Goal: Information Seeking & Learning: Find specific page/section

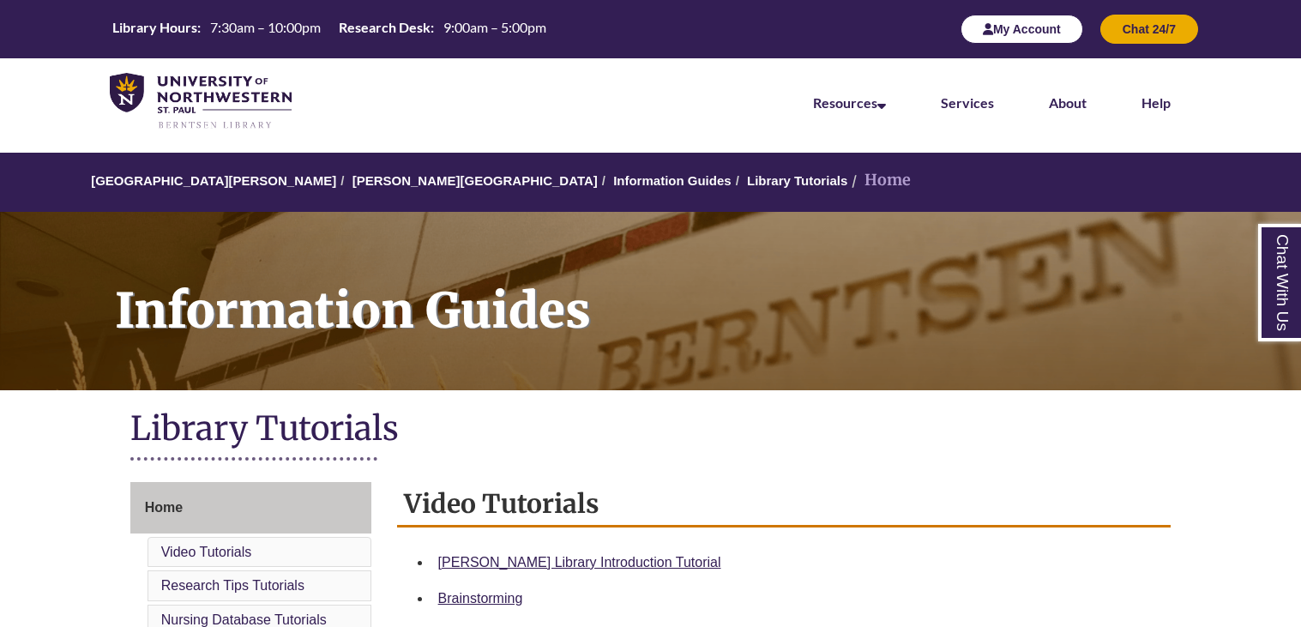
click at [972, 24] on button "My Account" at bounding box center [1022, 29] width 123 height 29
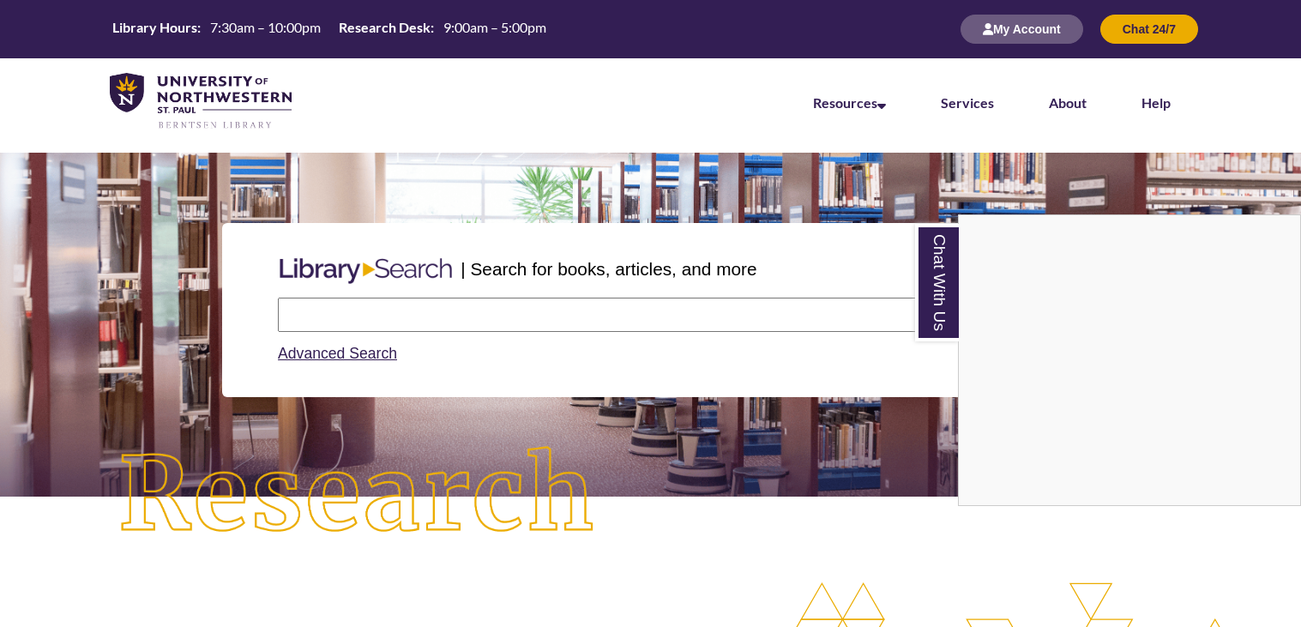
click at [524, 315] on div "Chat With Us" at bounding box center [650, 313] width 1301 height 627
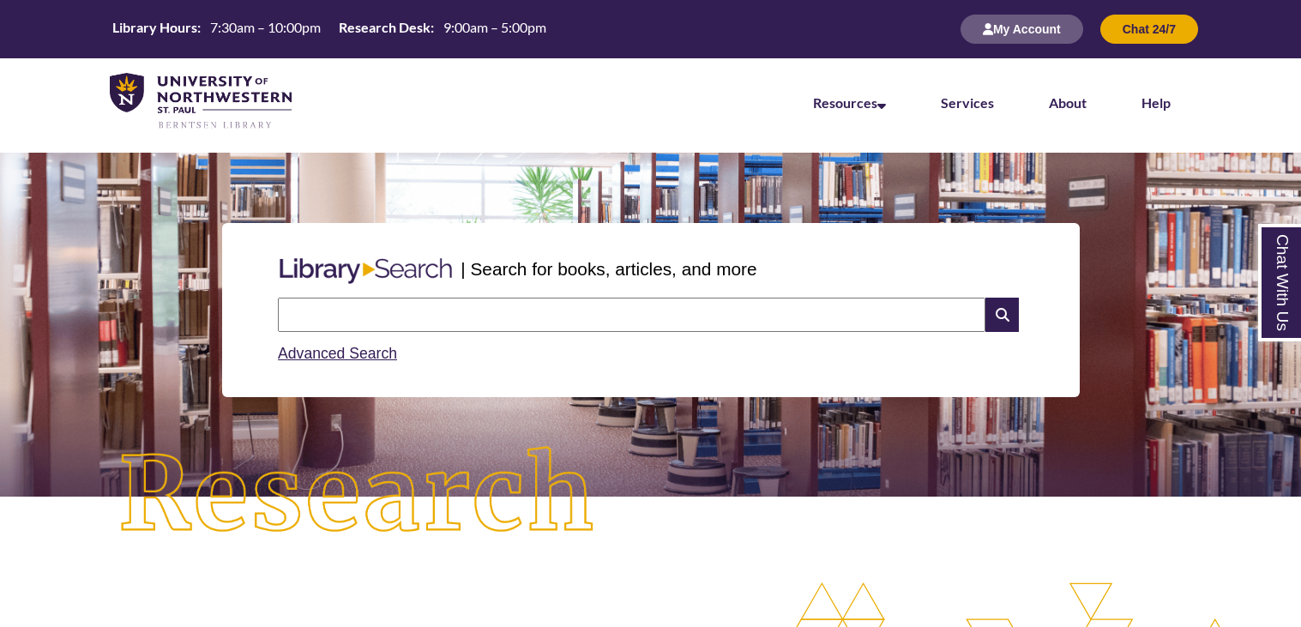
click at [552, 320] on input "text" at bounding box center [632, 315] width 708 height 34
type input "**********"
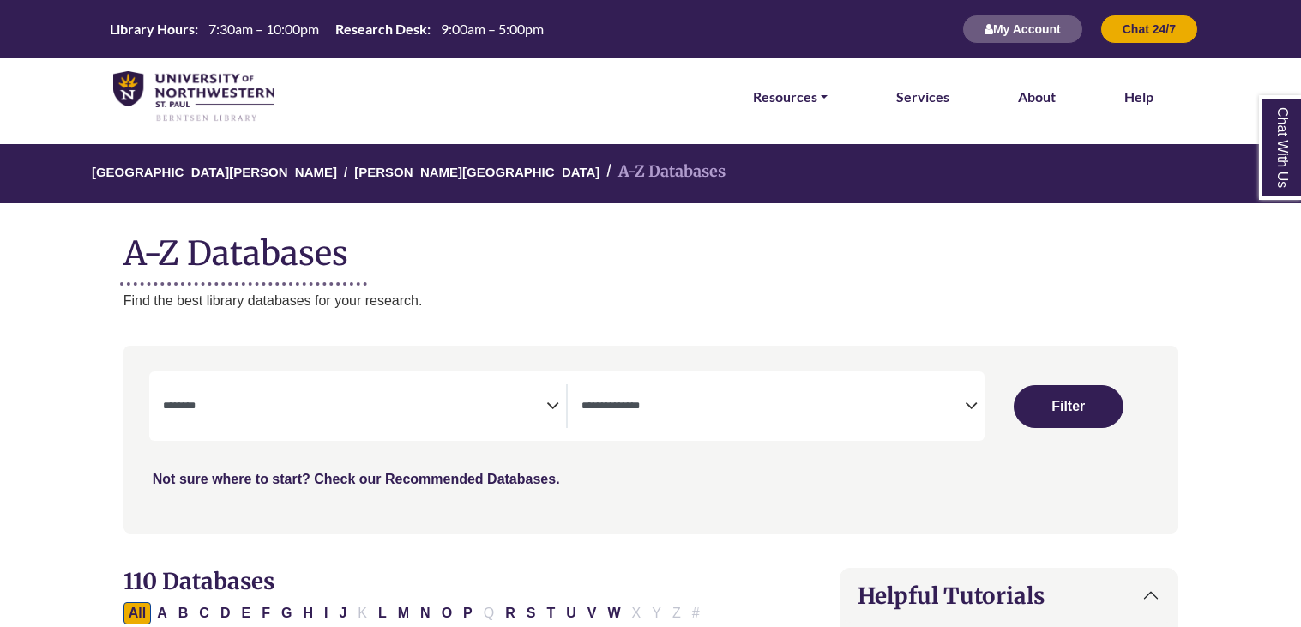
select select "Database Subject Filter"
select select "Database Types Filter"
click at [485, 406] on textarea "Search" at bounding box center [354, 408] width 383 height 14
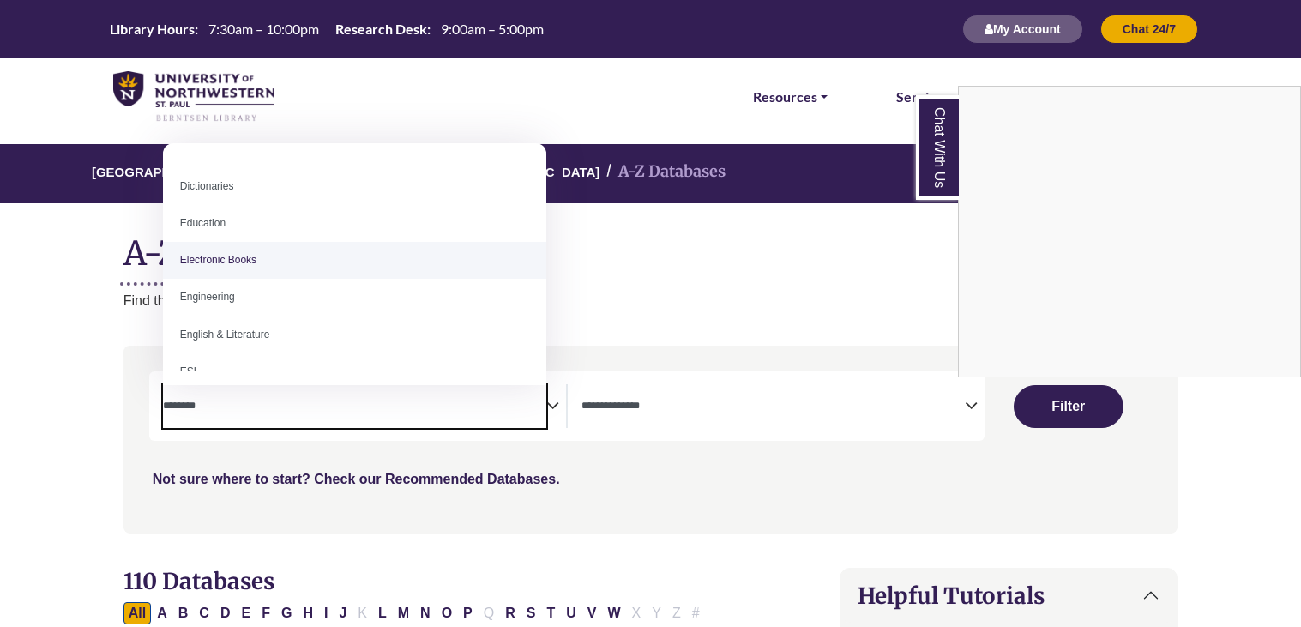
scroll to position [446, 0]
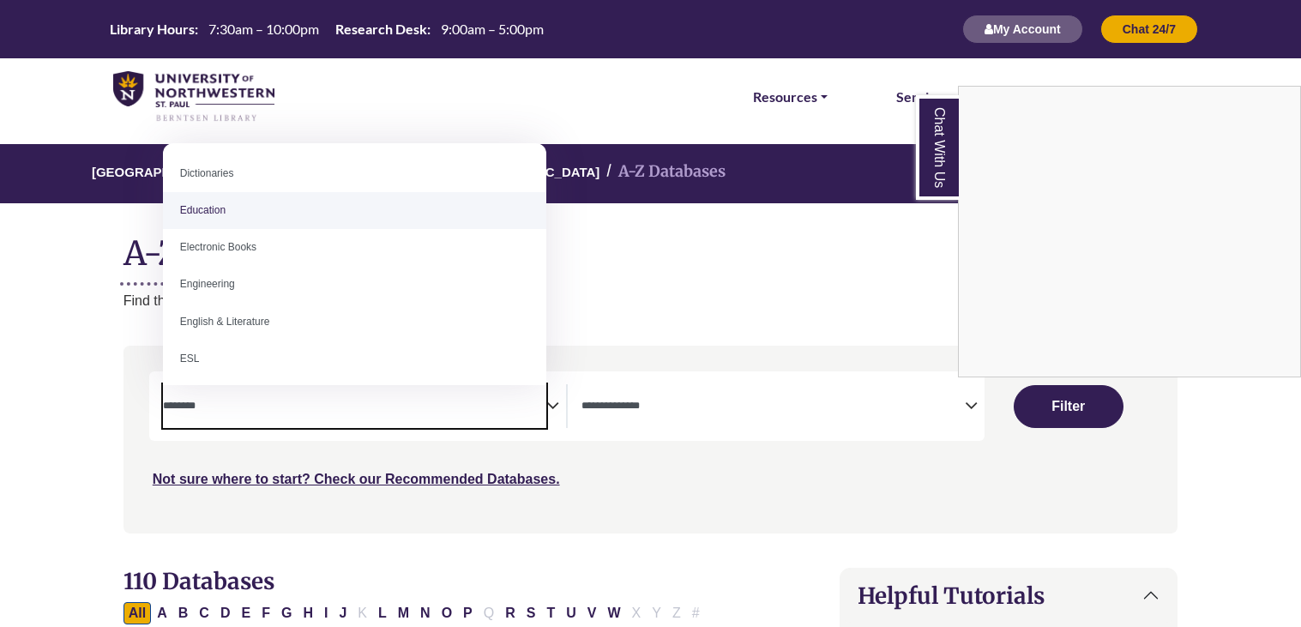
select select "*****"
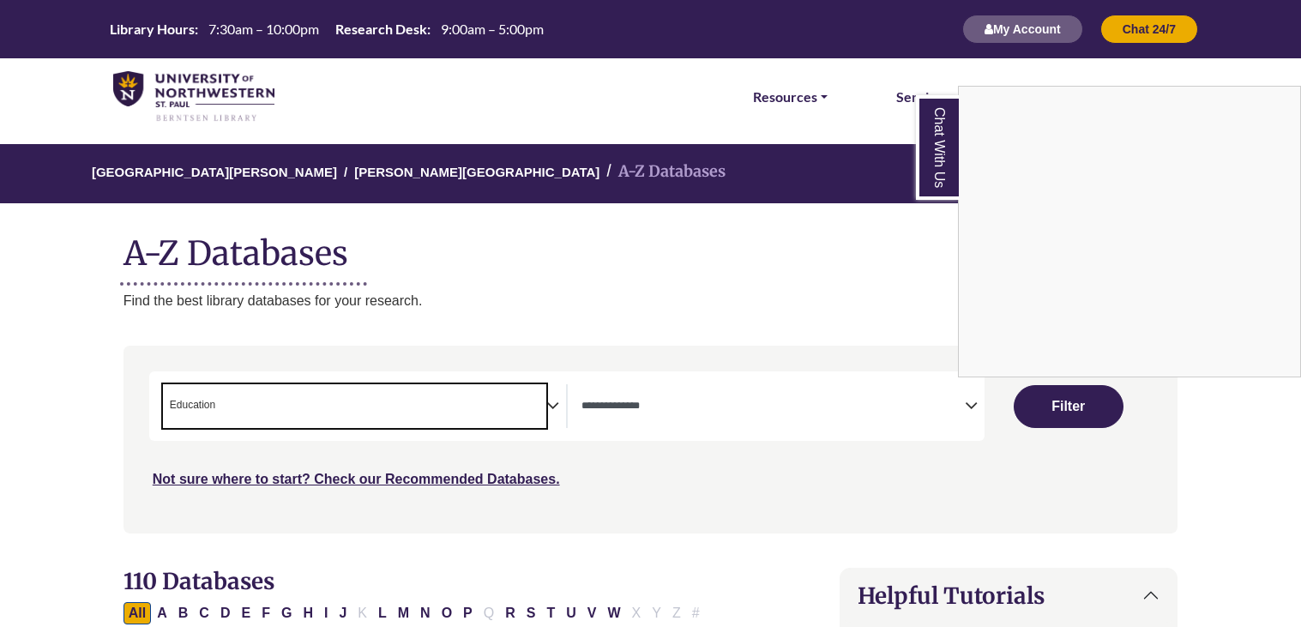
scroll to position [214, 0]
click at [417, 407] on div "Chat With Us" at bounding box center [650, 313] width 1301 height 627
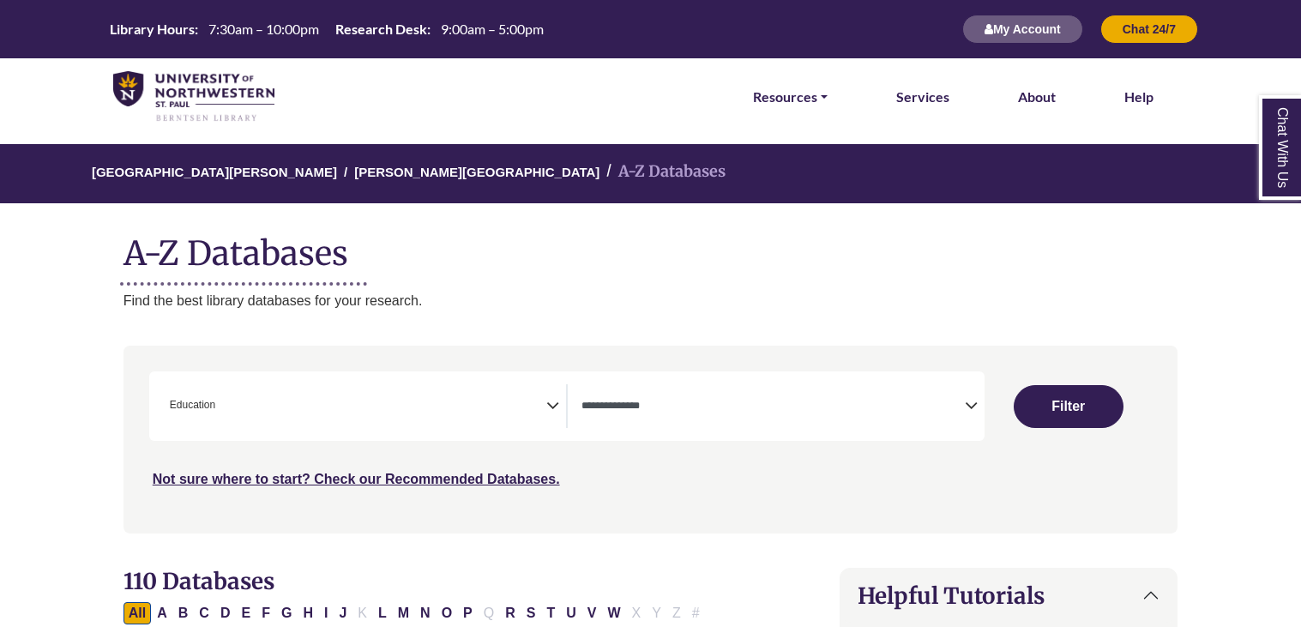
click at [551, 410] on icon "Search filters" at bounding box center [552, 403] width 13 height 26
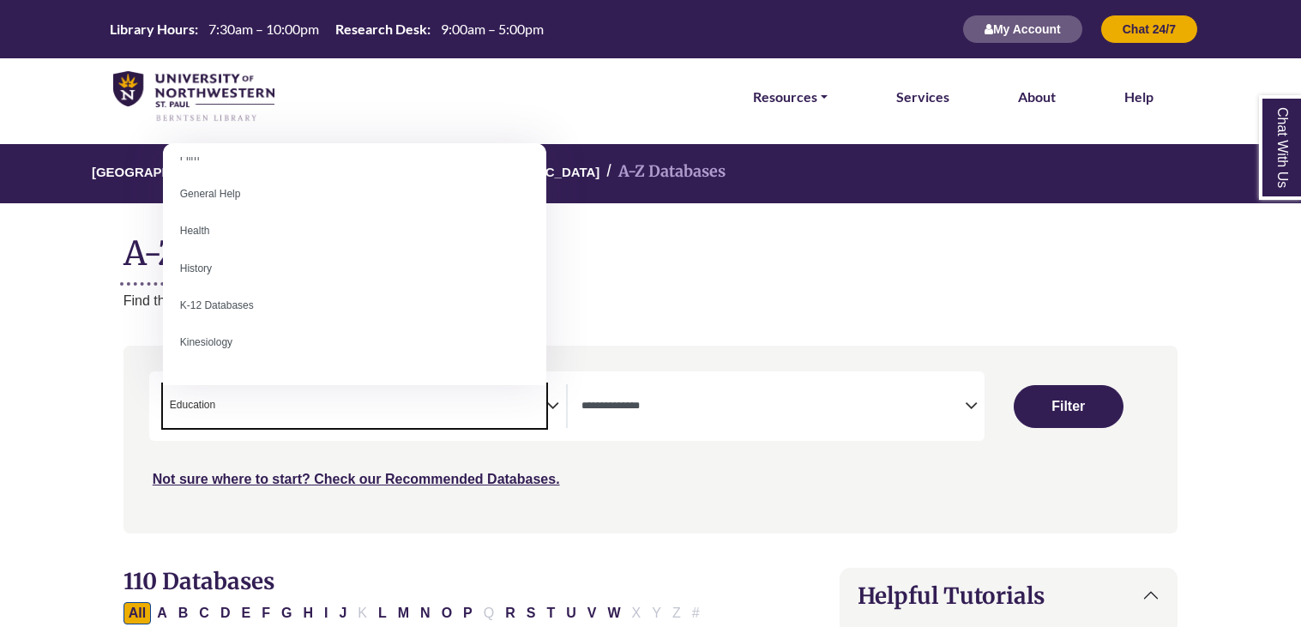
scroll to position [705, 0]
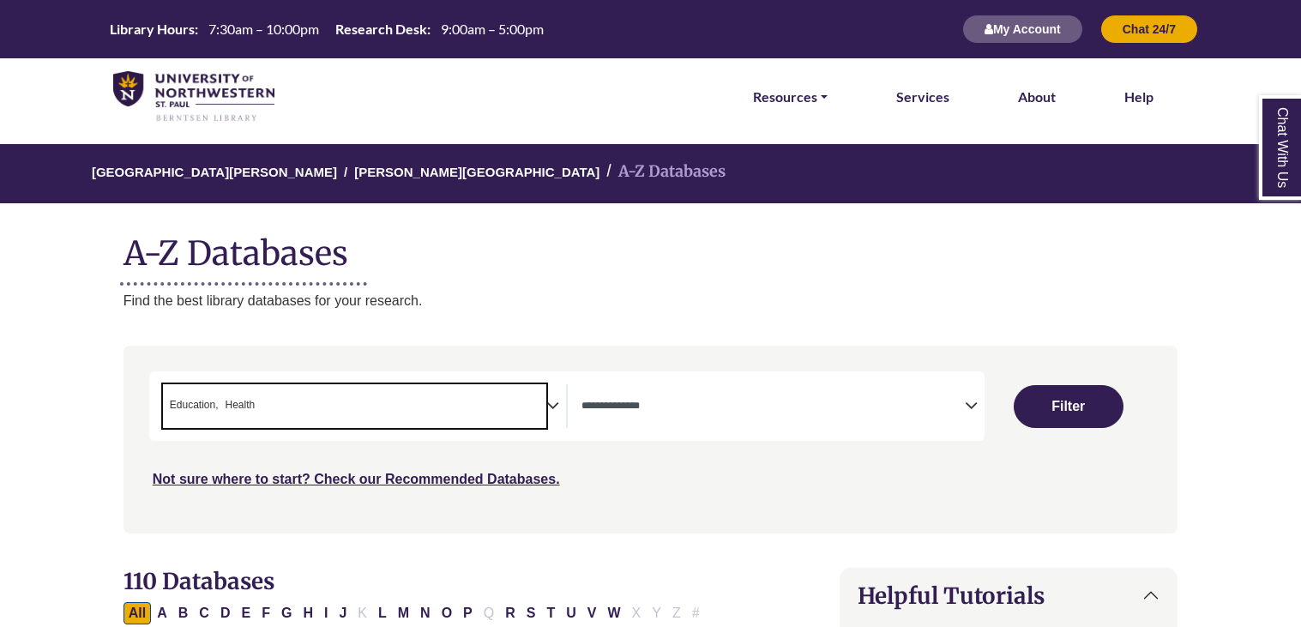
click at [551, 406] on icon "Search filters" at bounding box center [552, 403] width 13 height 26
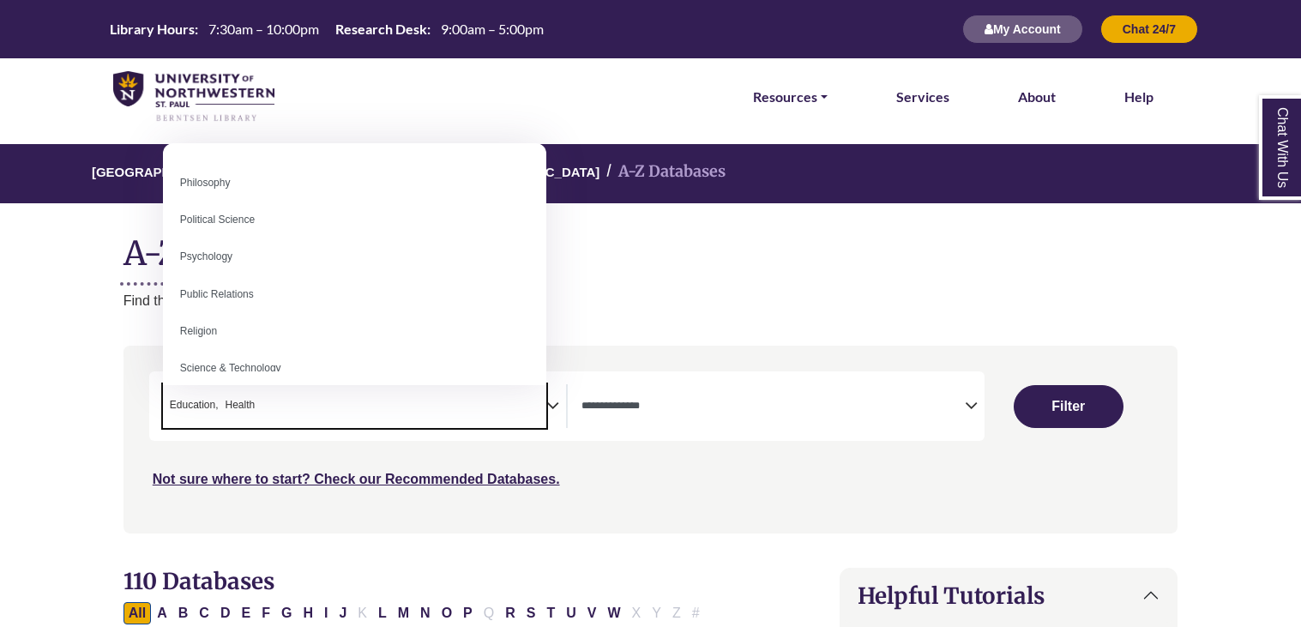
scroll to position [1281, 0]
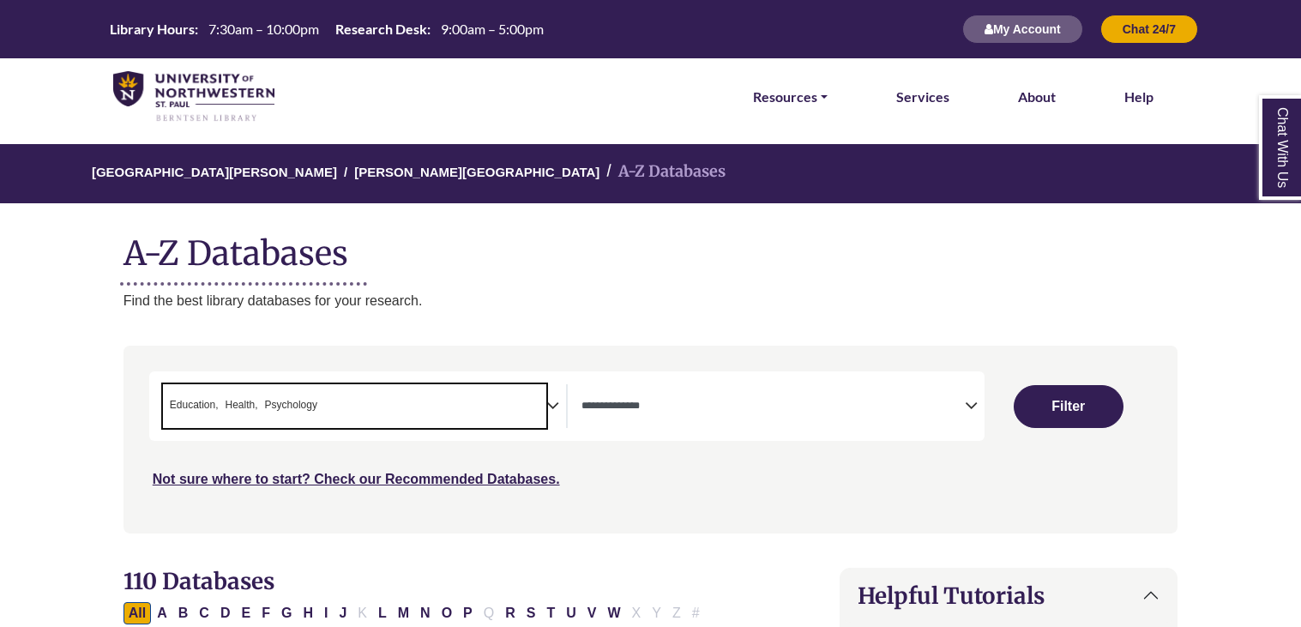
click at [552, 406] on icon "Search filters" at bounding box center [552, 403] width 13 height 26
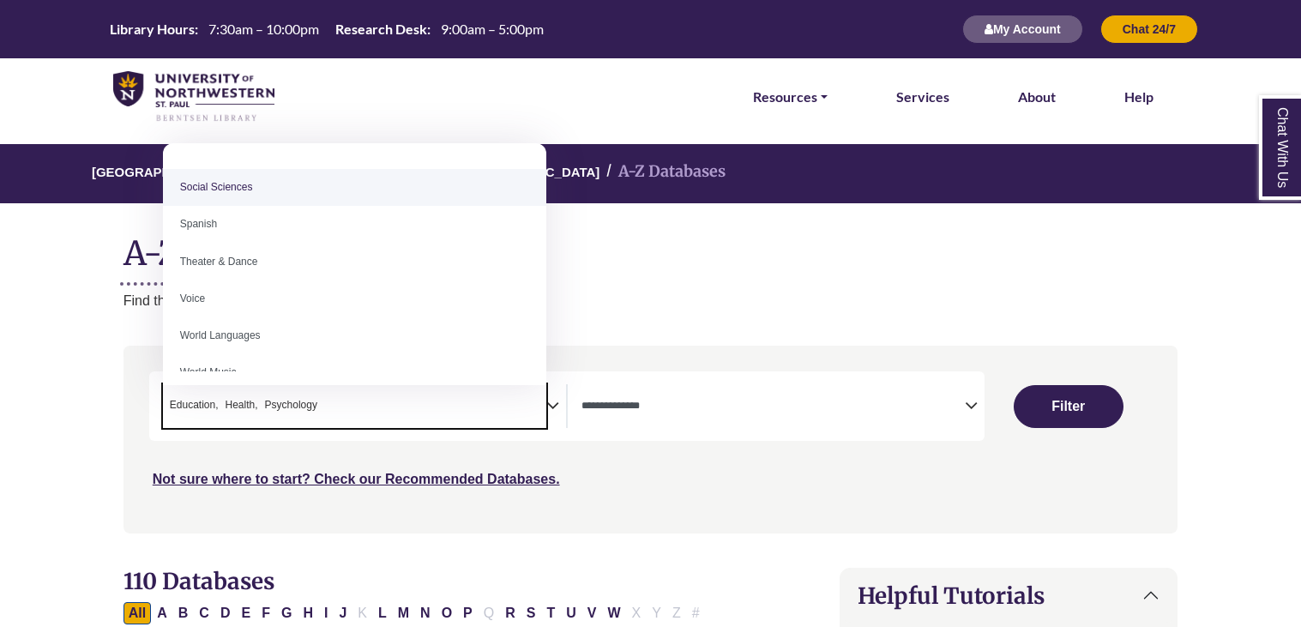
scroll to position [1527, 0]
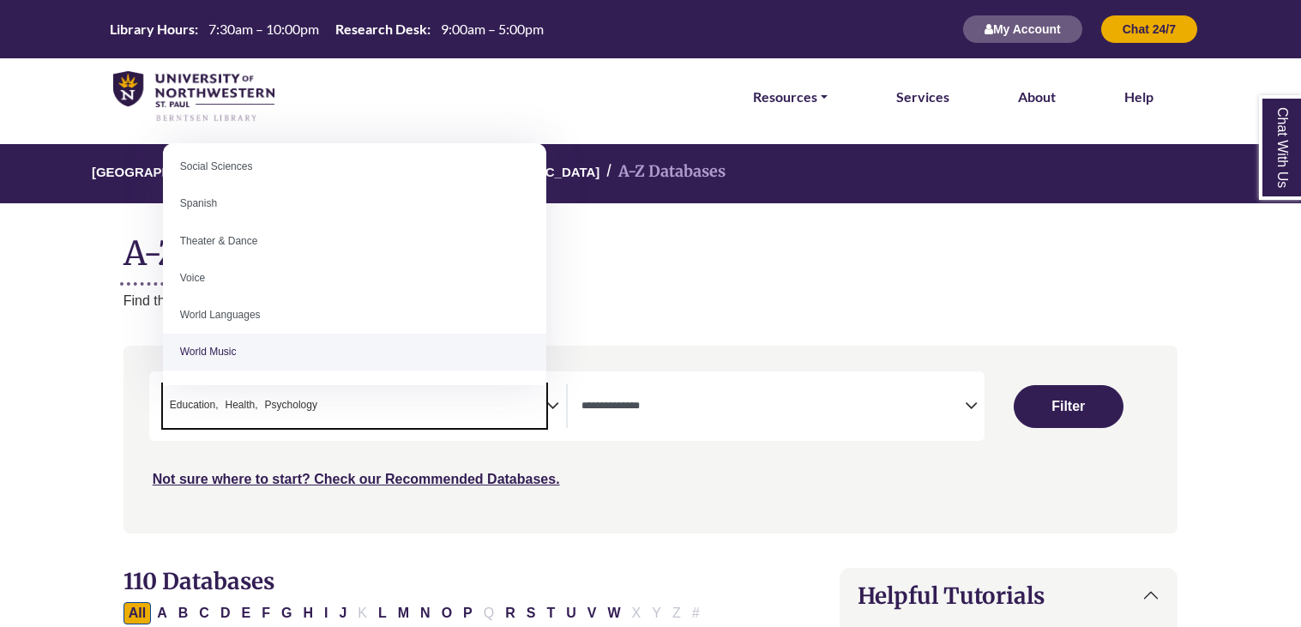
click at [435, 414] on span "× Education × Health × Psychology" at bounding box center [354, 406] width 383 height 44
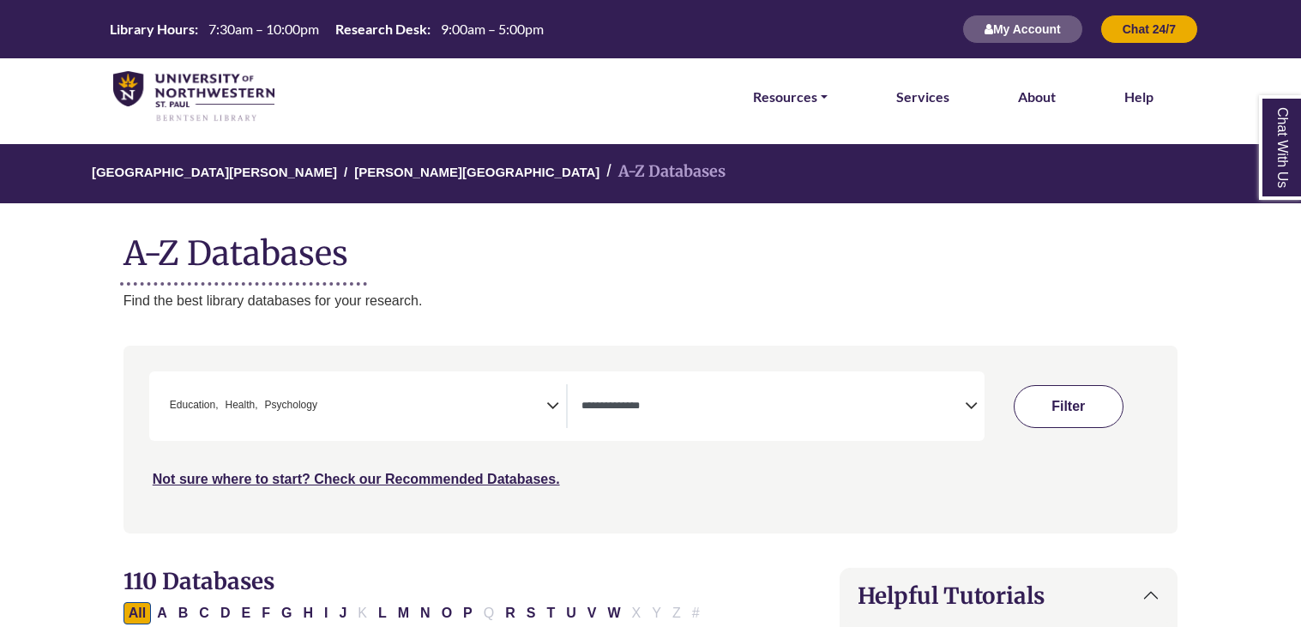
click at [1044, 404] on button "Filter" at bounding box center [1069, 406] width 110 height 43
select select "Database Types Filter"
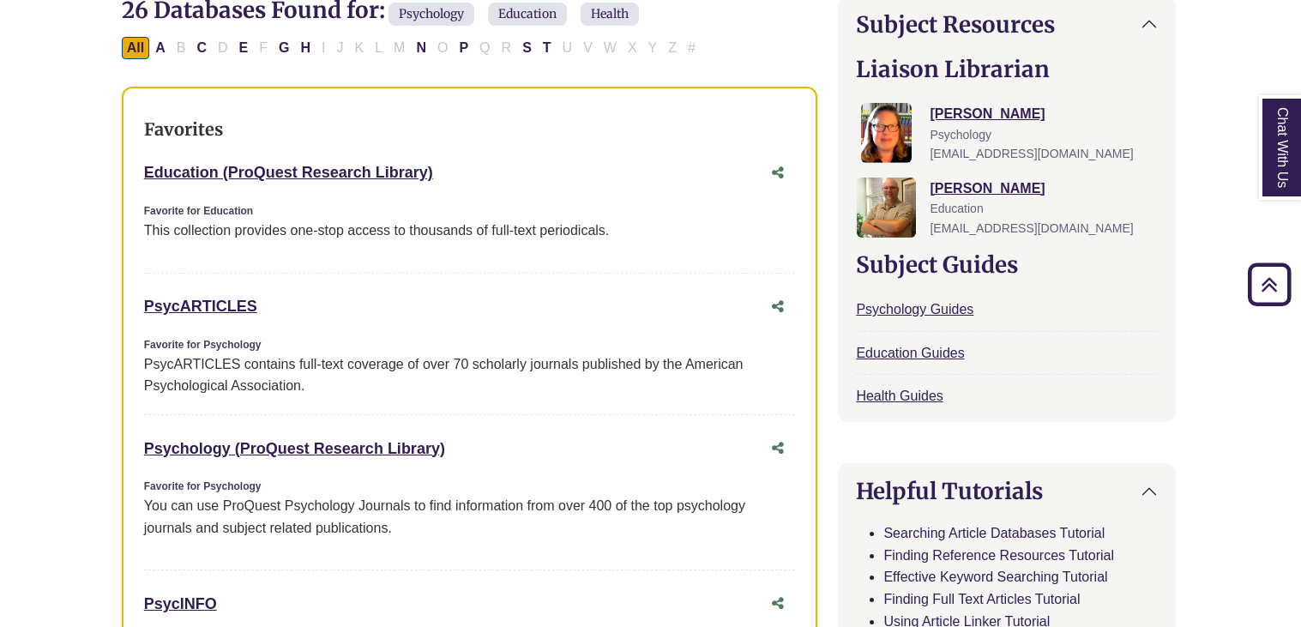
scroll to position [575, 2]
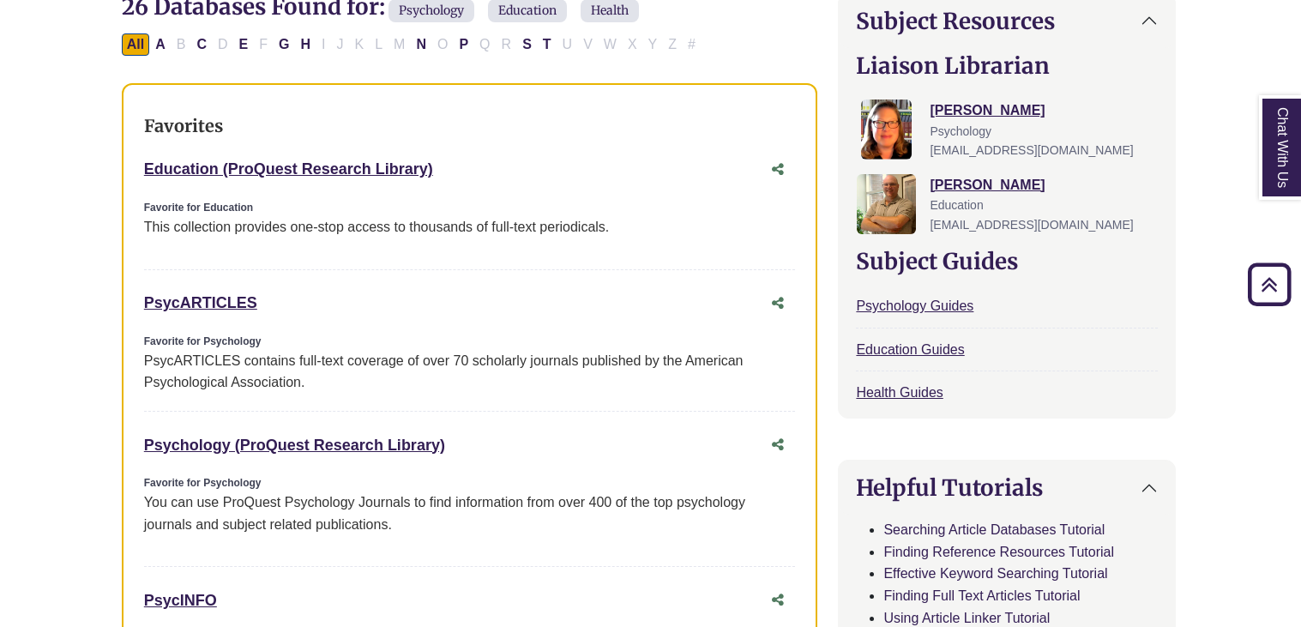
drag, startPoint x: 137, startPoint y: 162, endPoint x: 483, endPoint y: 453, distance: 451.7
click at [483, 453] on div "Favorites Education (ProQuest Research Library) This link opens in a new window…" at bounding box center [470, 540] width 696 height 915
copy div "Education (ProQuest Research Library) This link opens in a new window Favorite …"
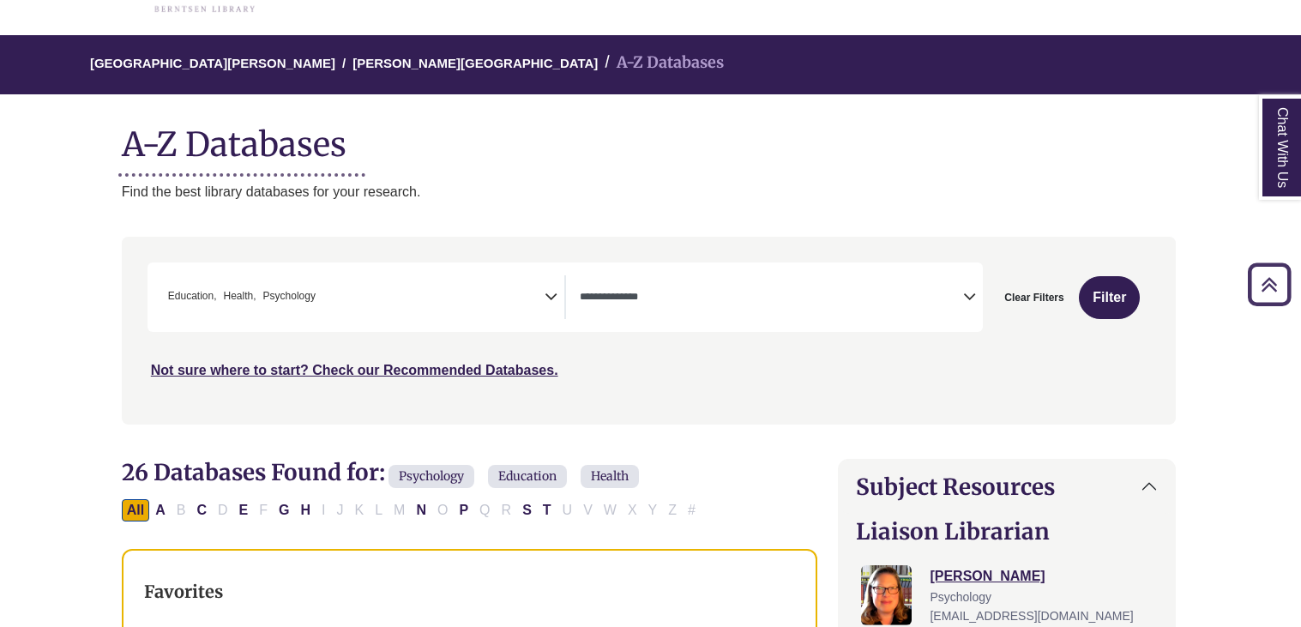
scroll to position [95, 2]
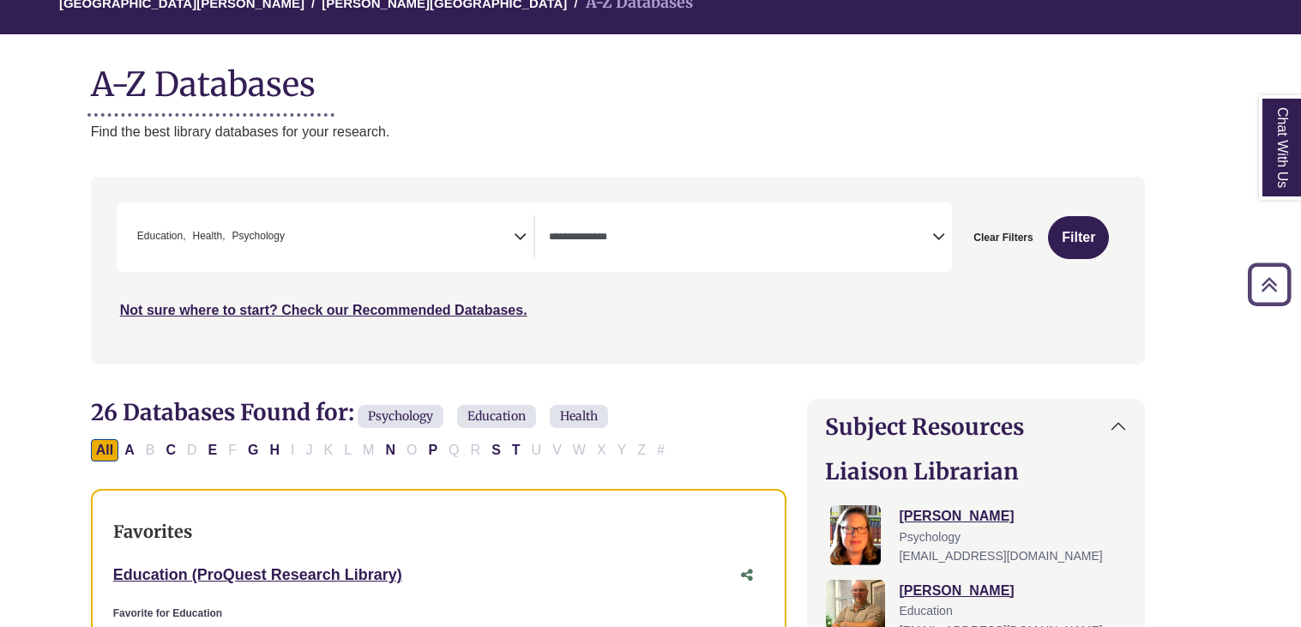
scroll to position [167, 33]
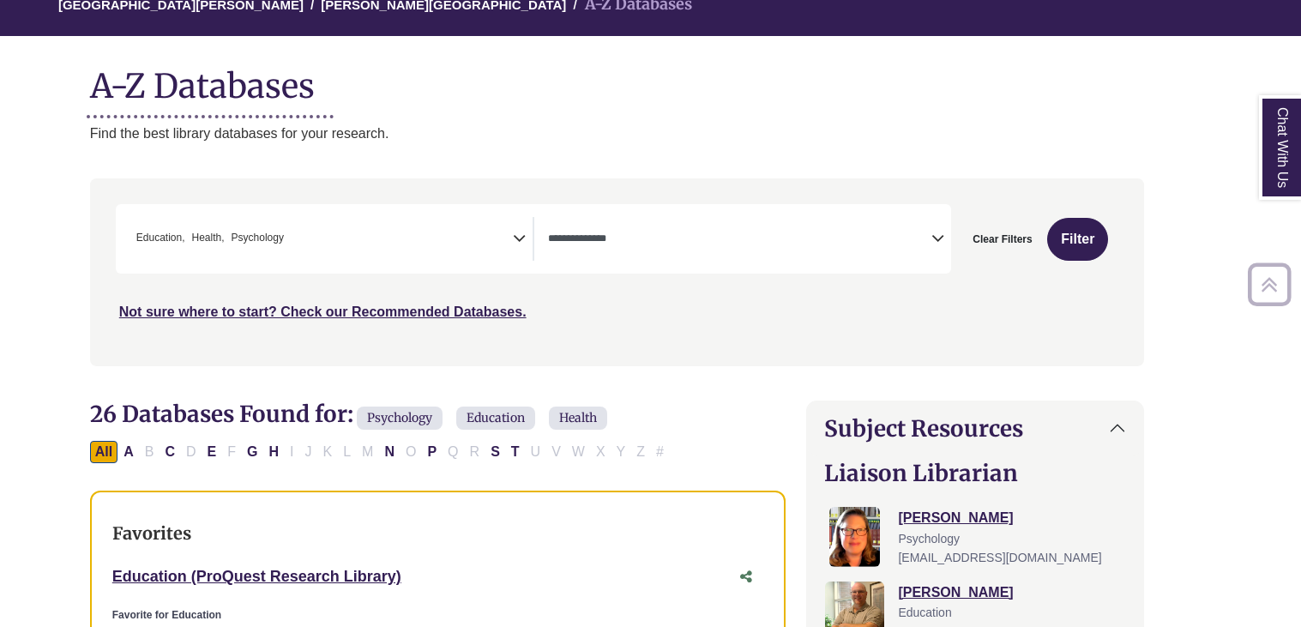
click at [504, 220] on span "× Education × Health × Psychology" at bounding box center [321, 239] width 383 height 44
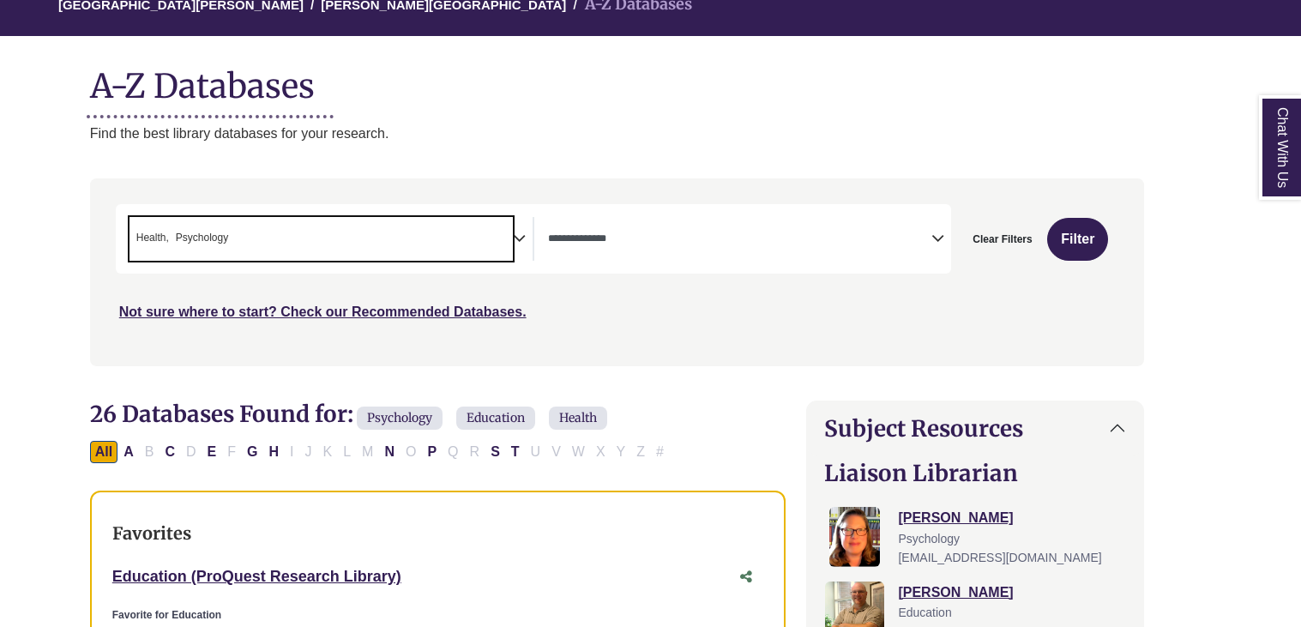
click at [425, 262] on div "**********" at bounding box center [534, 238] width 836 height 69
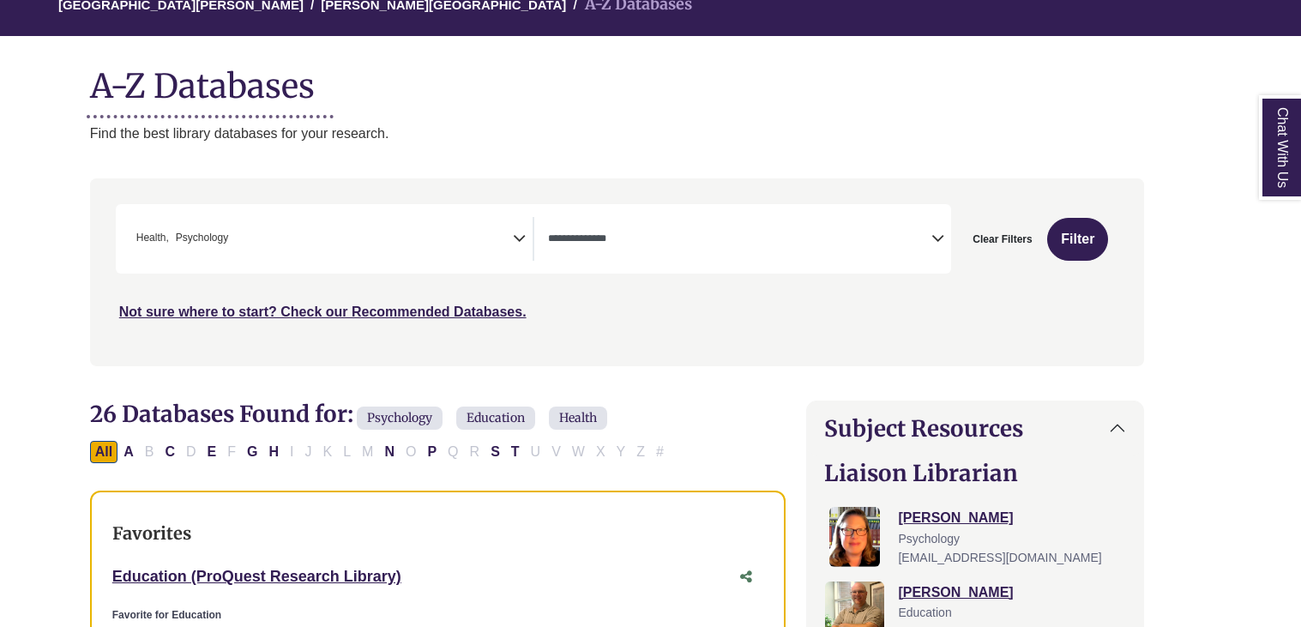
click at [408, 250] on span "× Health × Psychology" at bounding box center [321, 239] width 383 height 44
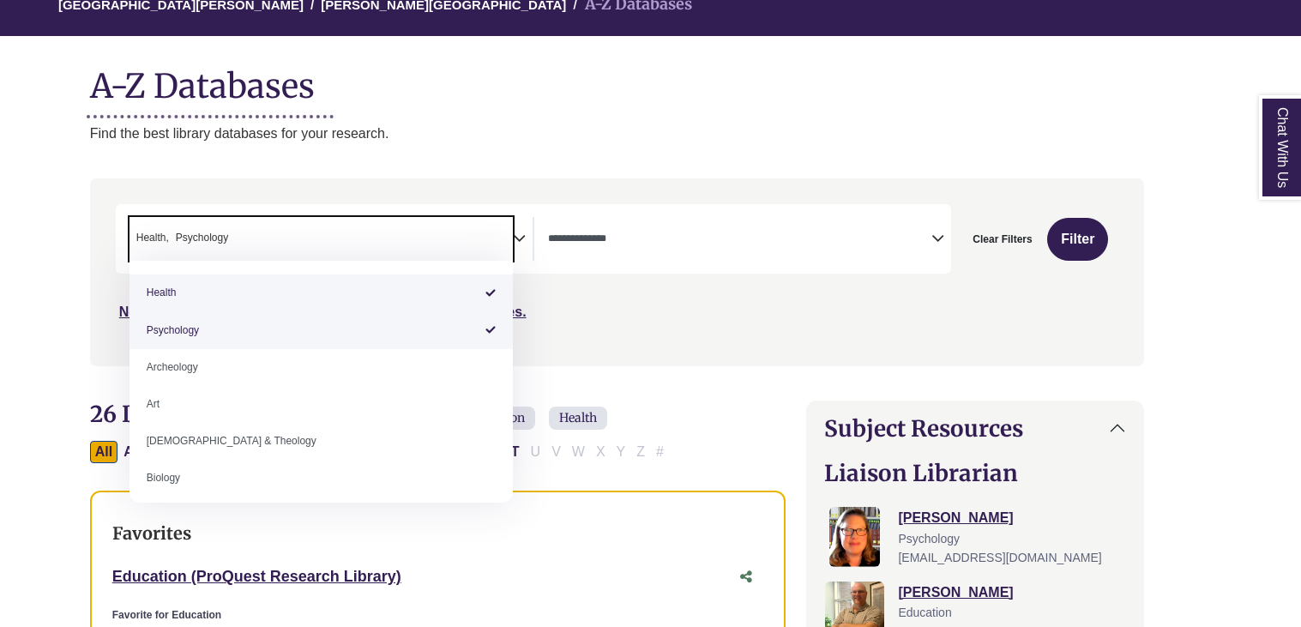
select select "*****"
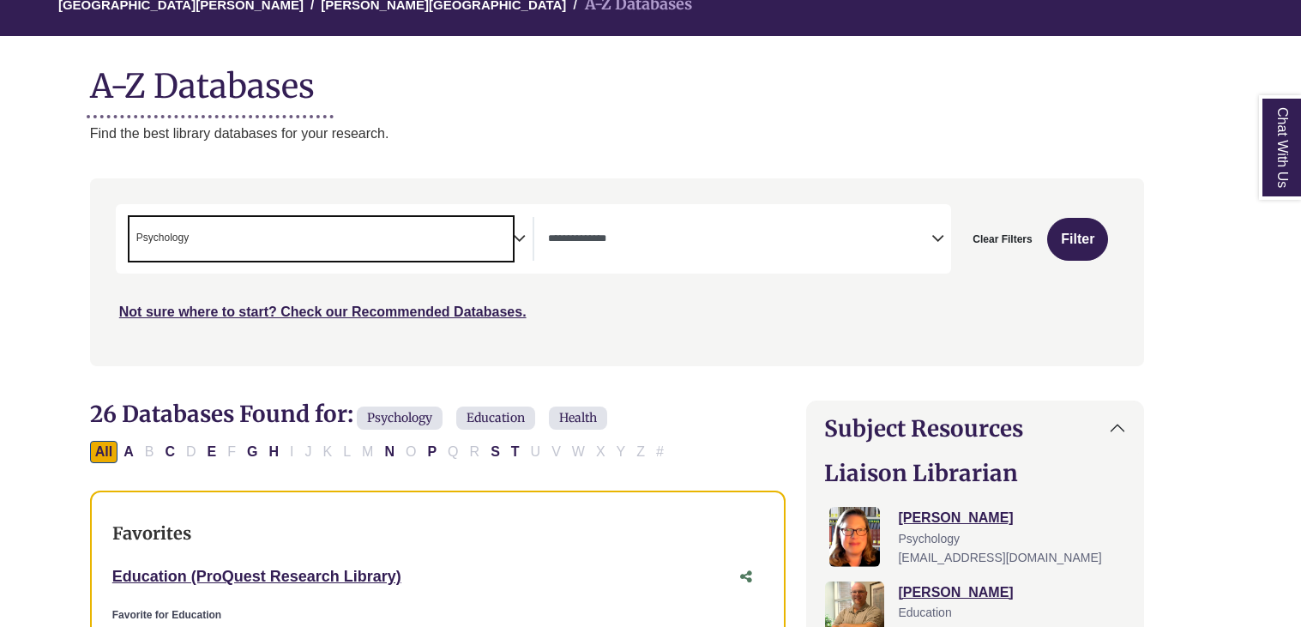
click at [346, 250] on span "× Psychology" at bounding box center [321, 239] width 383 height 44
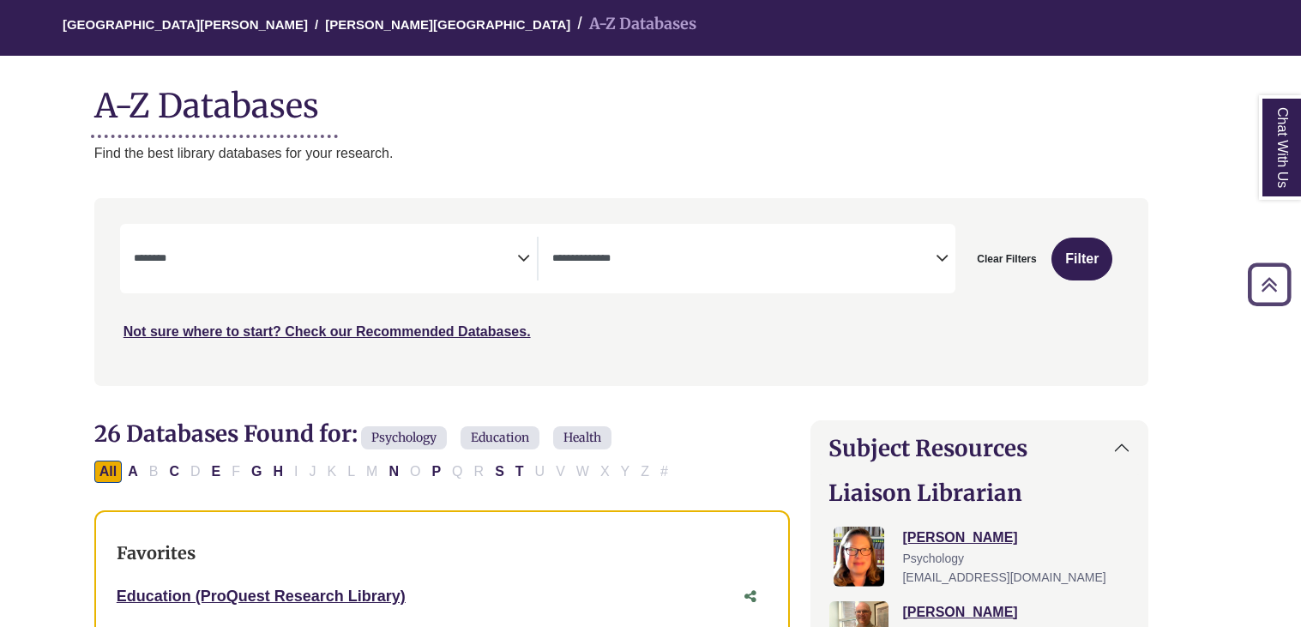
scroll to position [142, 29]
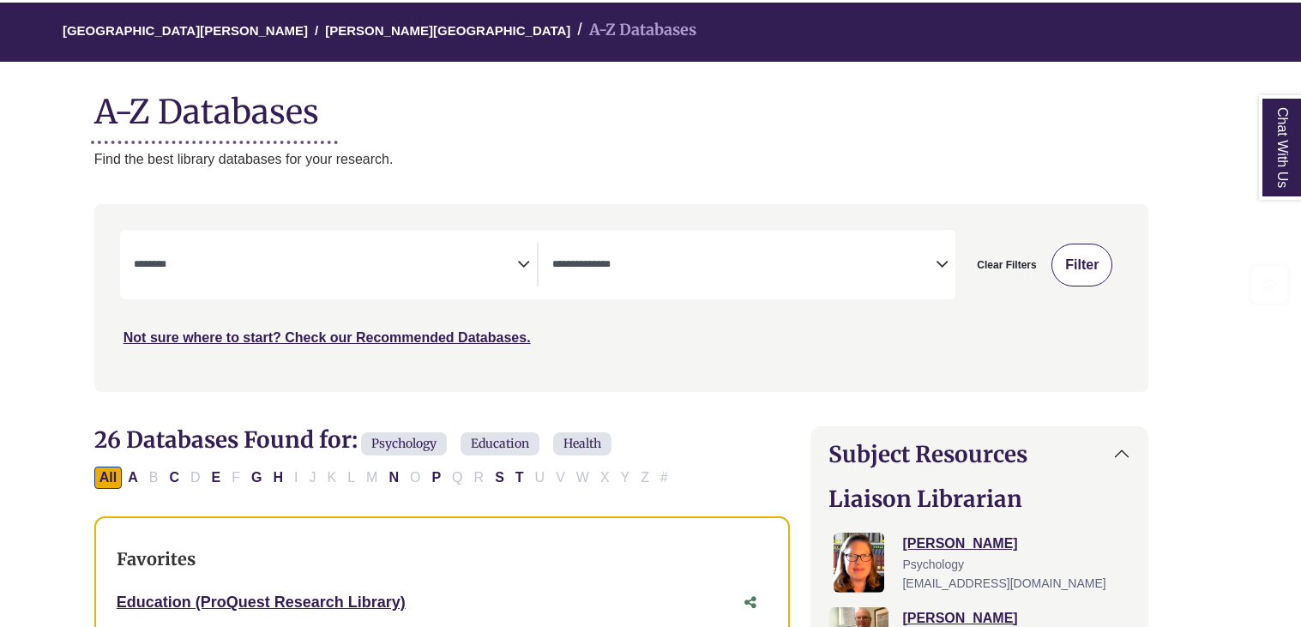
click at [1058, 249] on button "Filter" at bounding box center [1082, 265] width 61 height 43
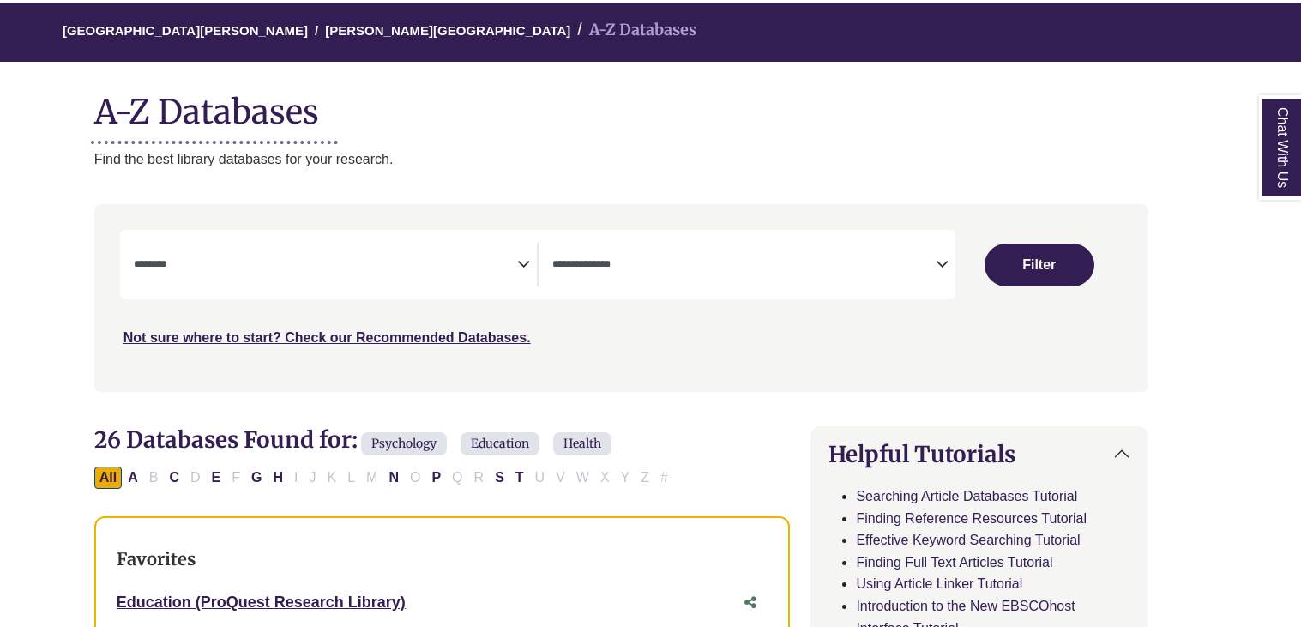
select select "Database Subject Filter"
select select "Database Types Filter"
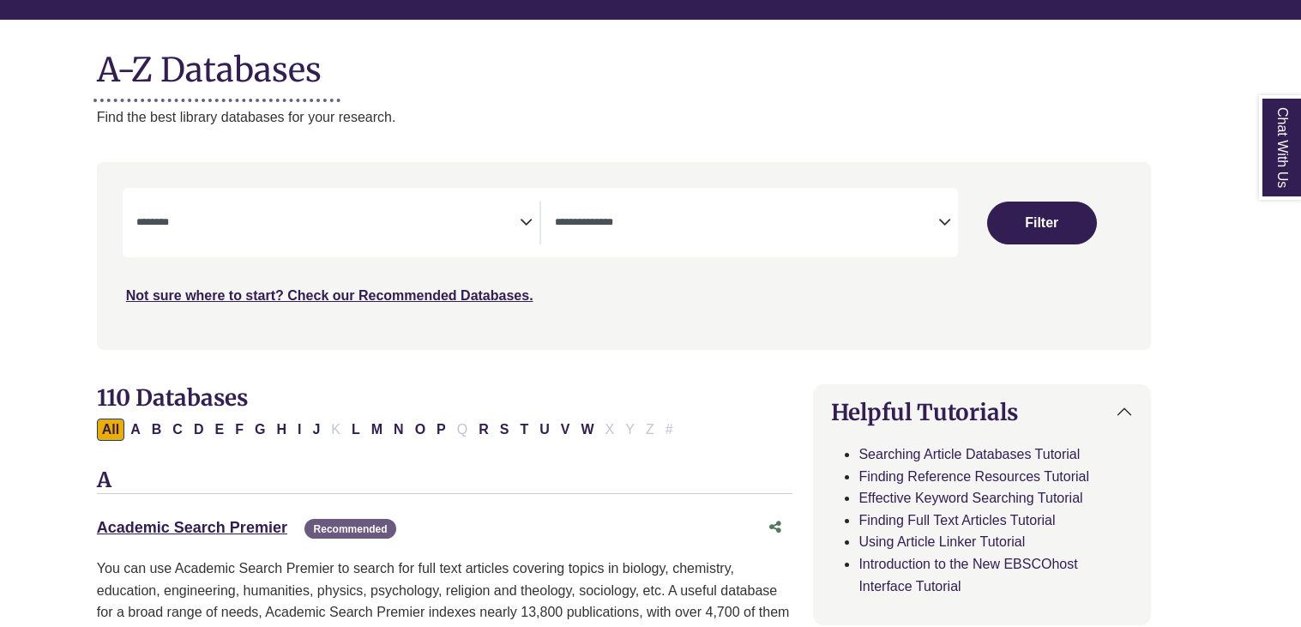
scroll to position [184, 27]
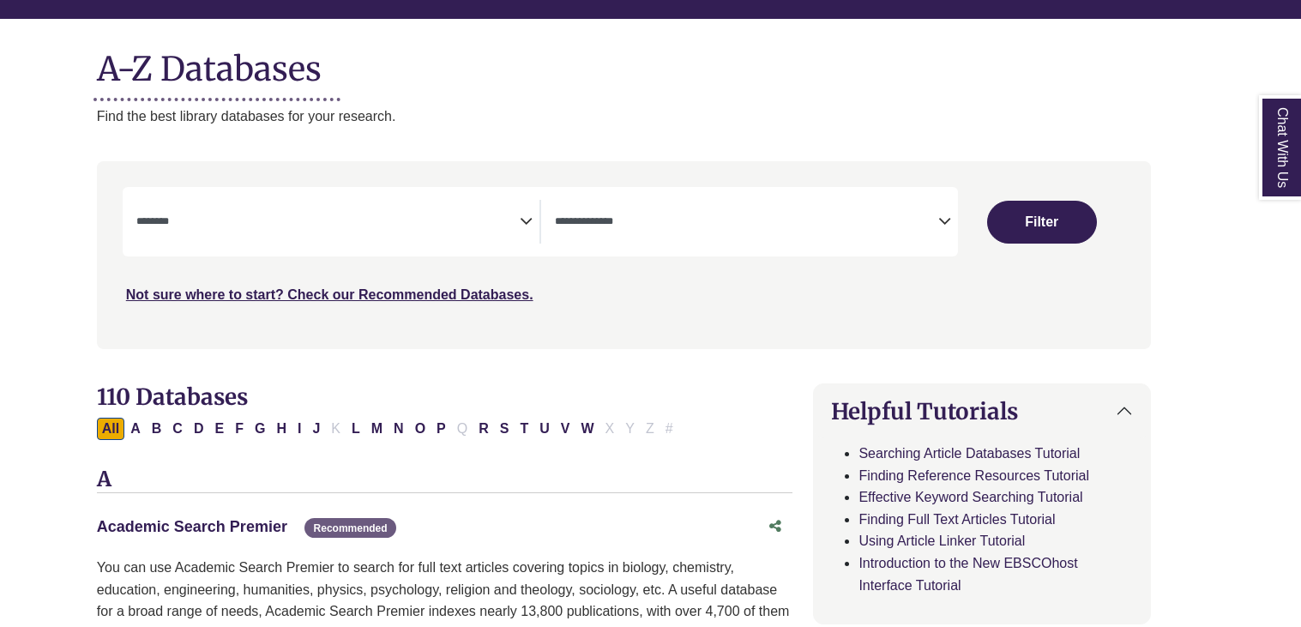
click at [228, 518] on link "Academic Search Premier This link opens in a new window" at bounding box center [192, 526] width 190 height 17
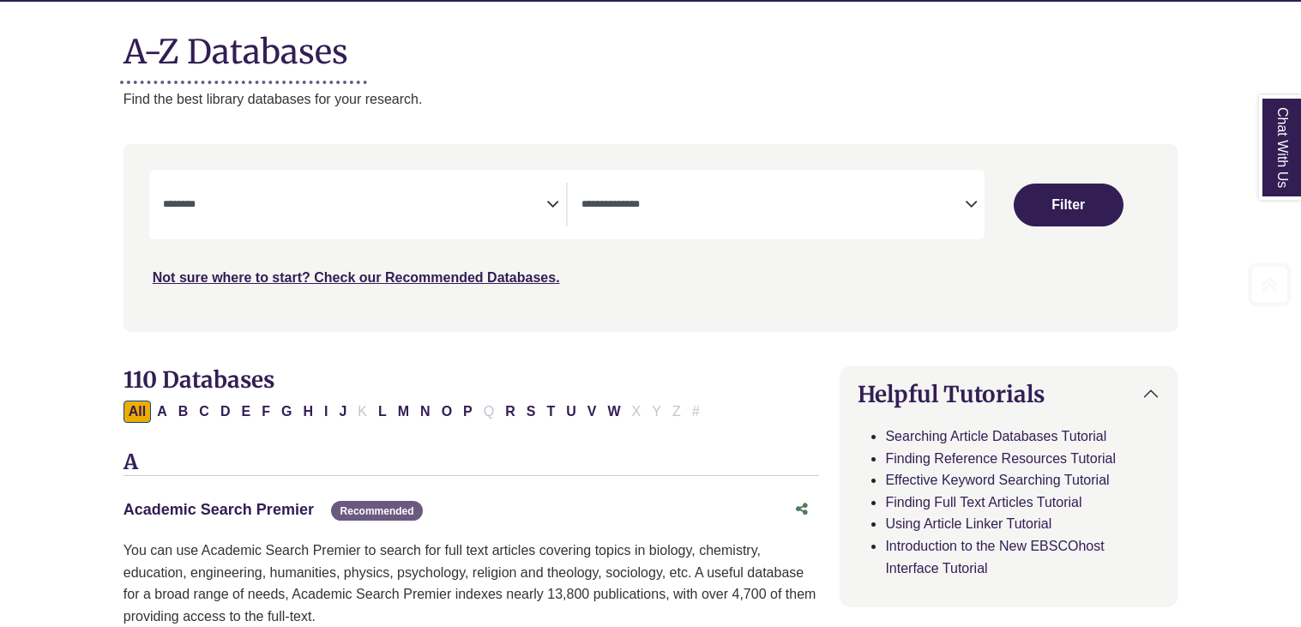
scroll to position [214, 0]
